Goal: Find specific page/section

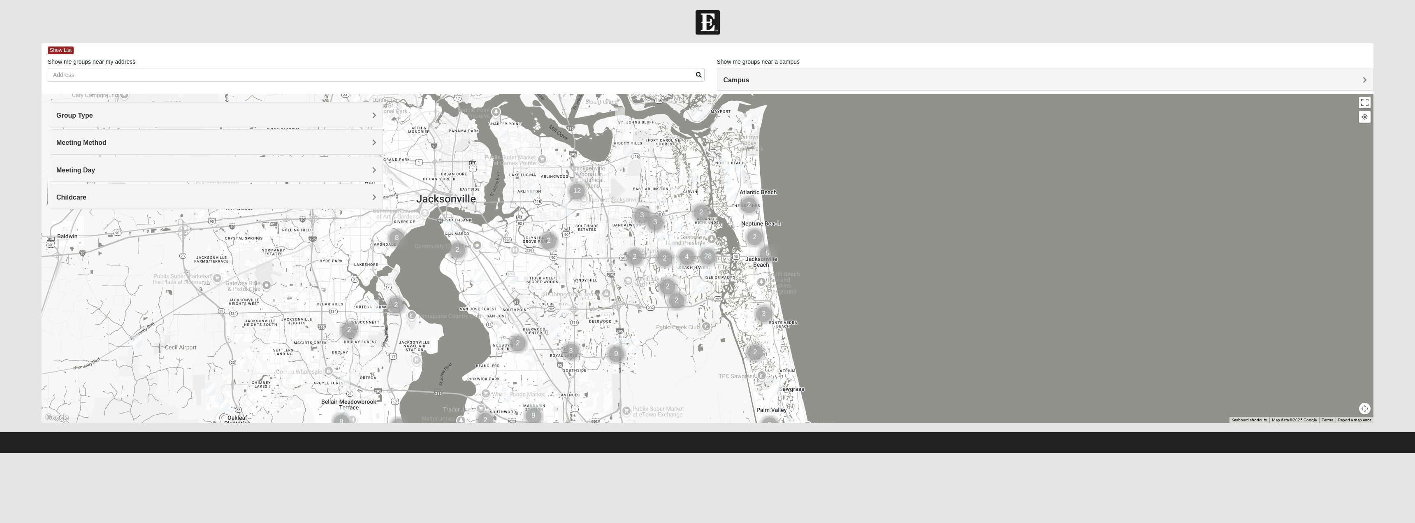
click at [203, 114] on h4 "Group Type" at bounding box center [216, 115] width 320 height 8
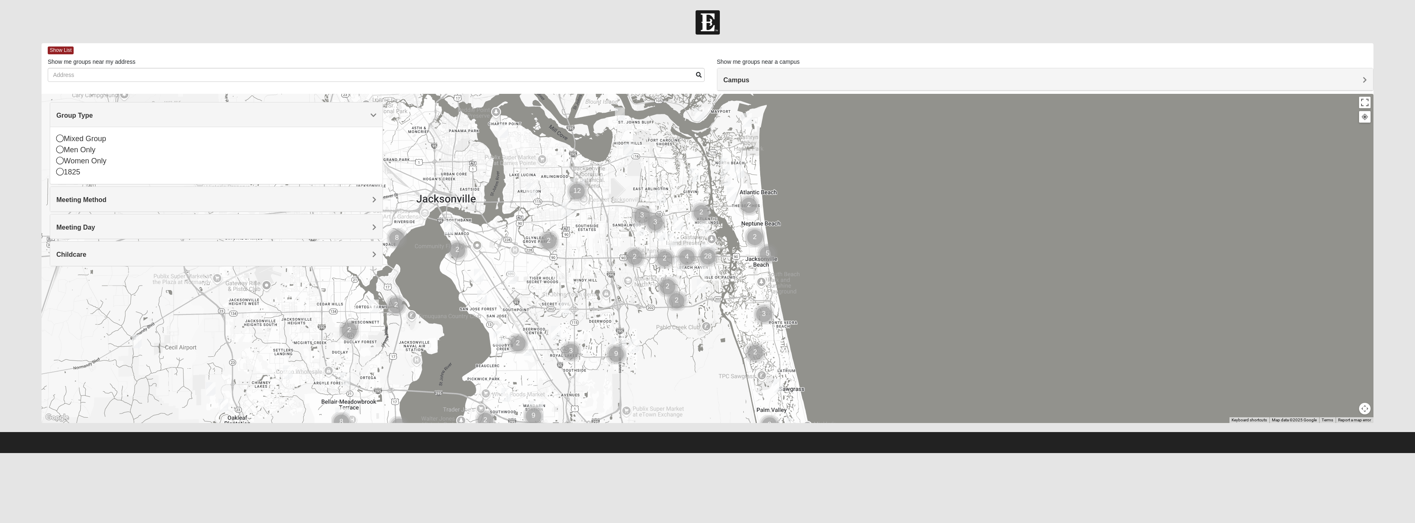
click at [130, 124] on div "Group Type" at bounding box center [216, 114] width 332 height 24
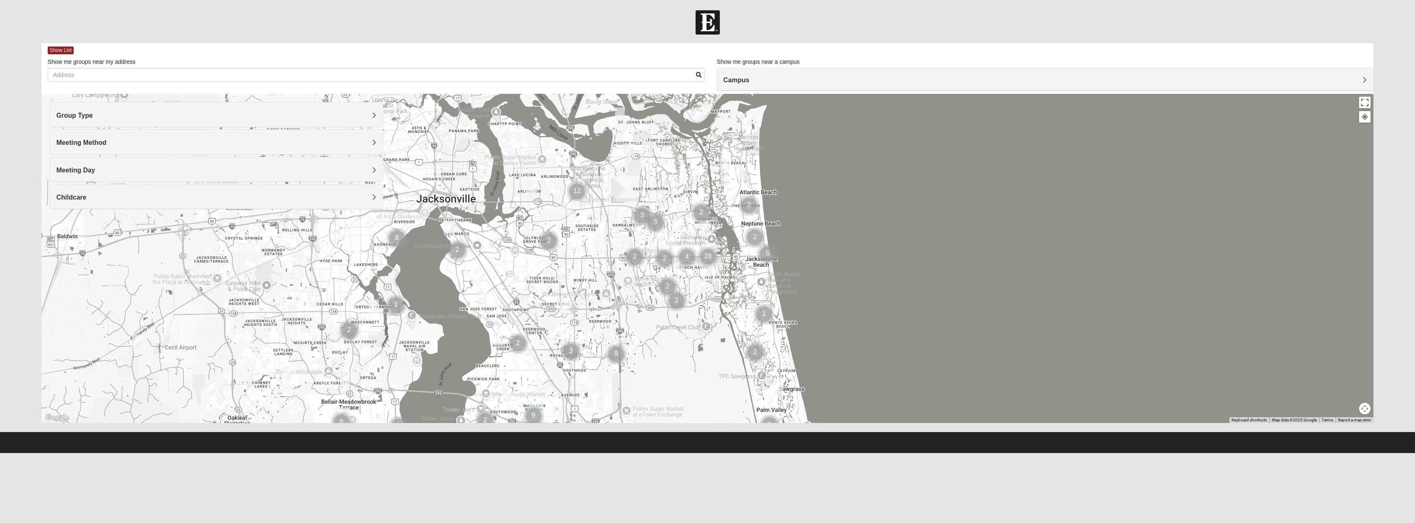
click at [124, 139] on h4 "Meeting Method" at bounding box center [216, 143] width 320 height 8
click at [58, 164] on icon at bounding box center [59, 165] width 7 height 7
click at [106, 169] on h4 "Meeting Day" at bounding box center [216, 170] width 320 height 8
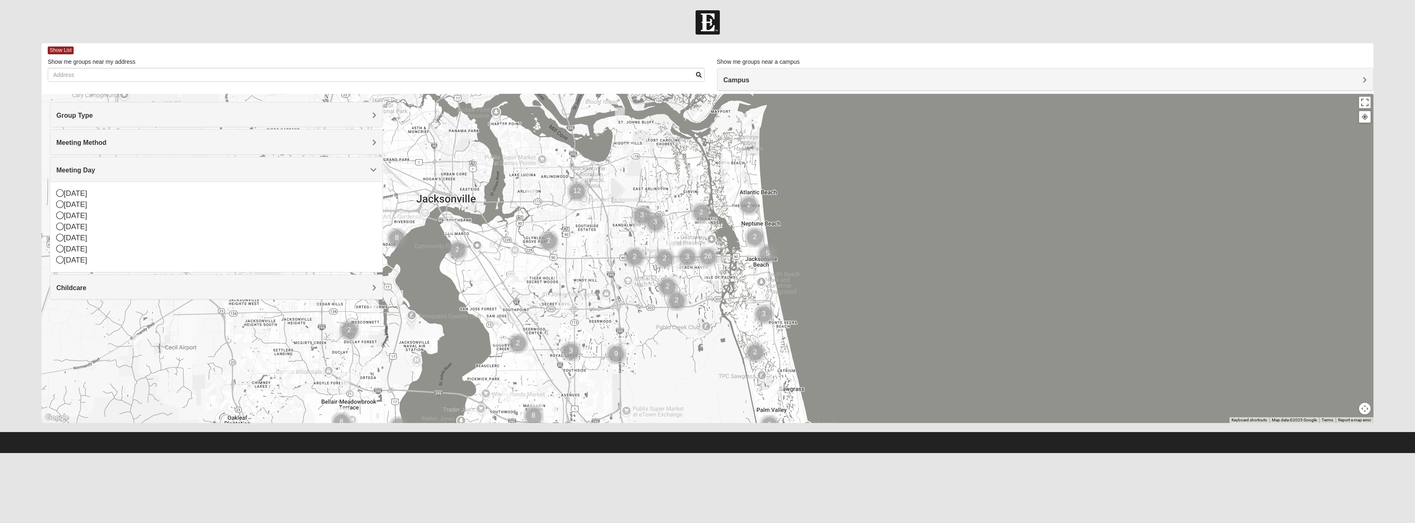
click at [104, 168] on h4 "Meeting Day" at bounding box center [216, 170] width 320 height 8
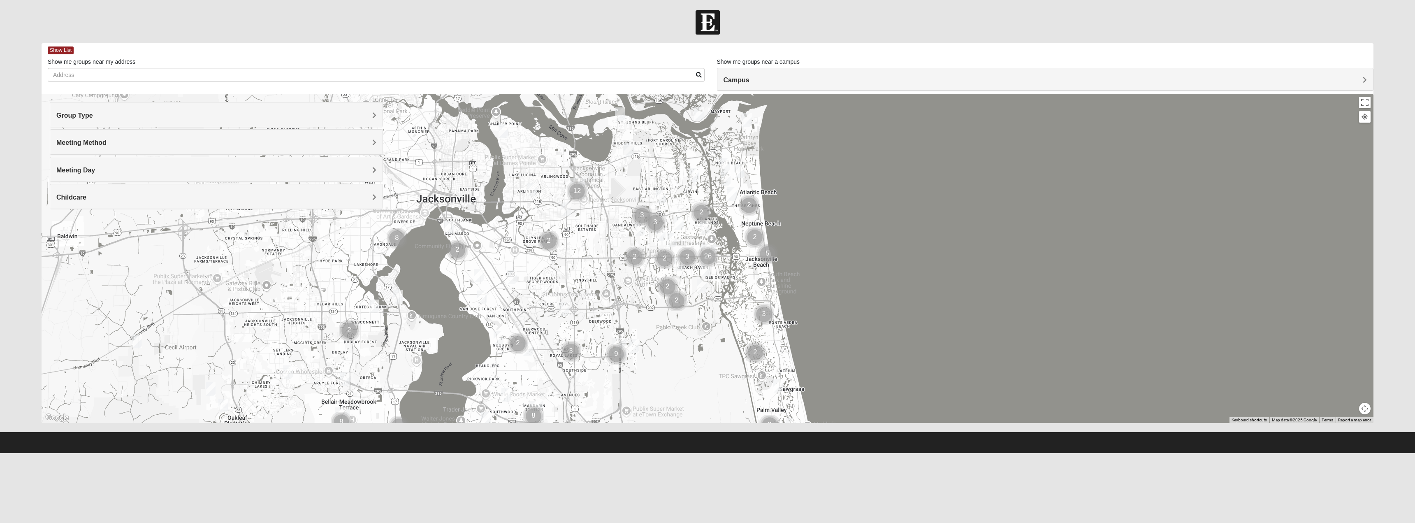
click at [104, 190] on div "Childcare" at bounding box center [216, 196] width 332 height 24
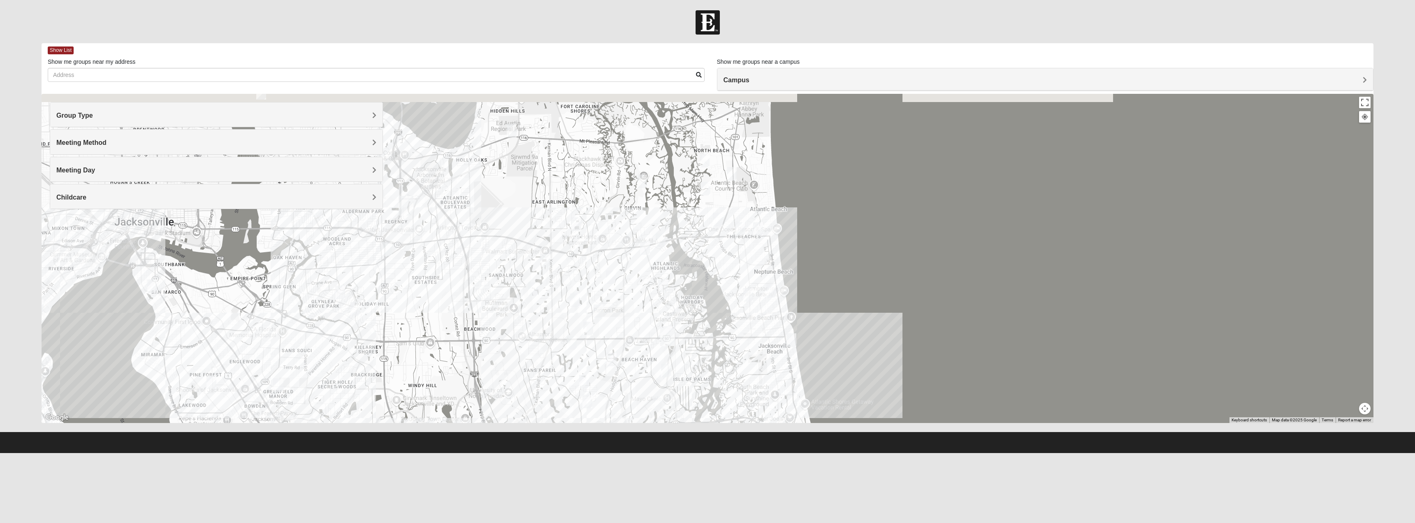
drag, startPoint x: 749, startPoint y: 271, endPoint x: 726, endPoint y: 368, distance: 100.2
click at [725, 368] on div at bounding box center [708, 258] width 1332 height 329
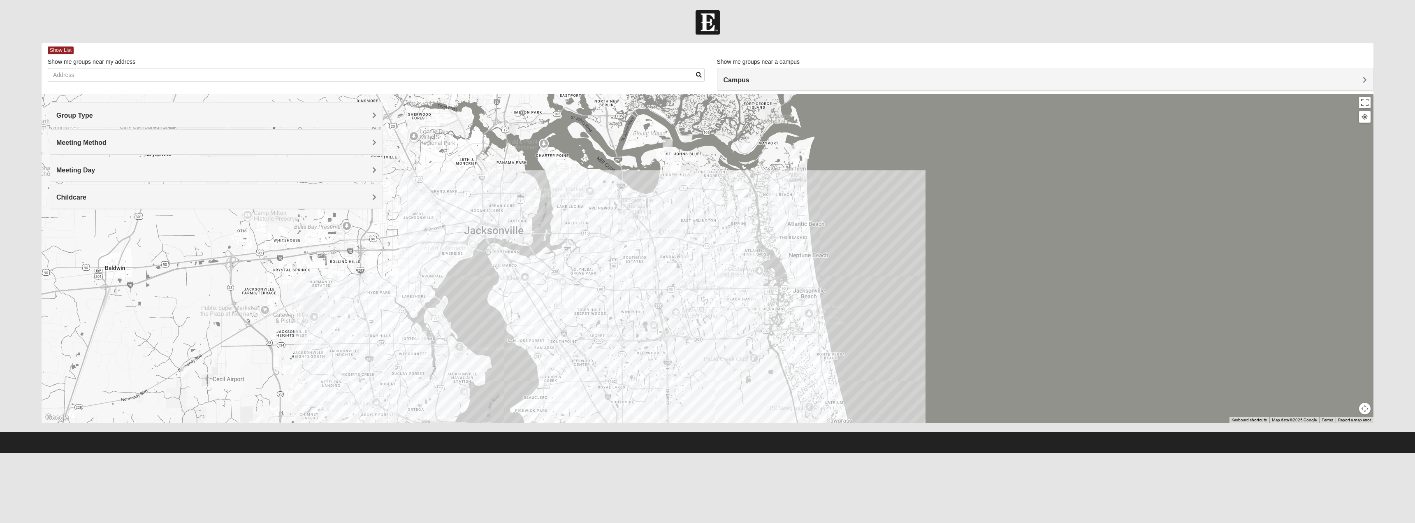
drag, startPoint x: 792, startPoint y: 332, endPoint x: 764, endPoint y: 287, distance: 53.4
click at [769, 292] on div at bounding box center [708, 258] width 1332 height 329
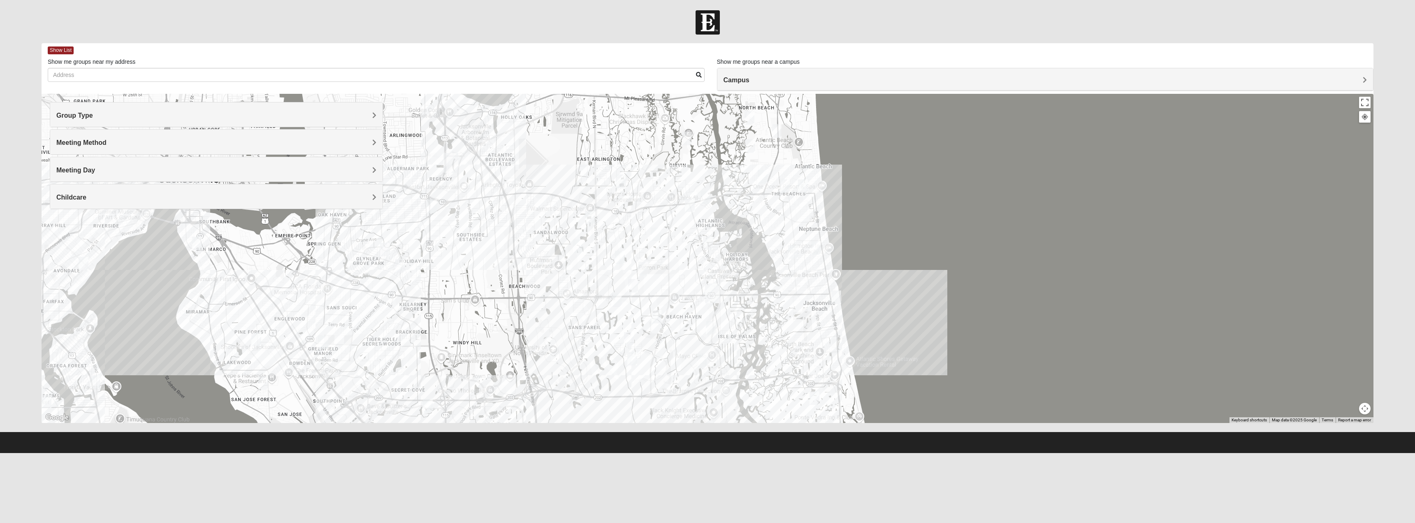
drag, startPoint x: 771, startPoint y: 308, endPoint x: 751, endPoint y: 307, distance: 20.2
click at [752, 307] on div at bounding box center [708, 258] width 1332 height 329
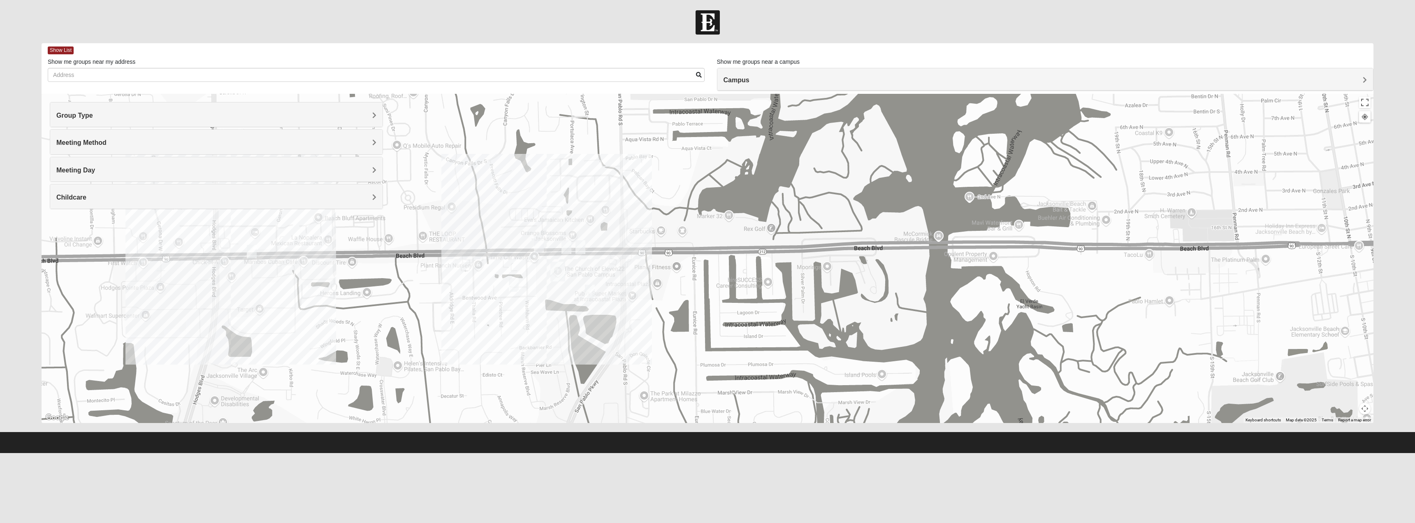
click at [557, 279] on img "San Pablo" at bounding box center [557, 272] width 15 height 20
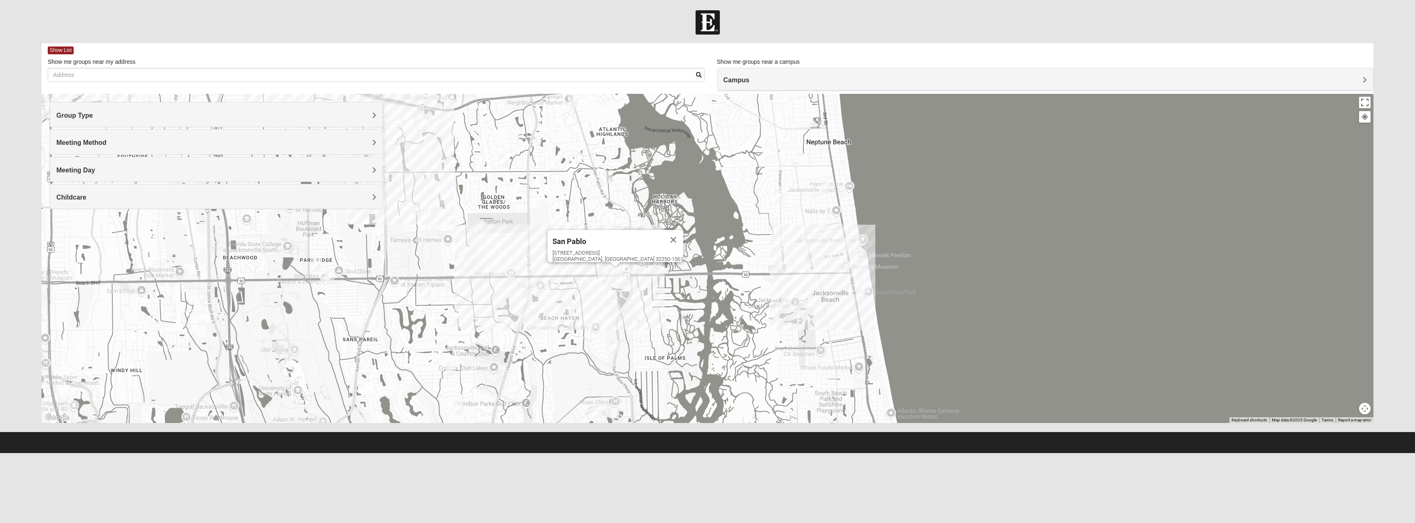
click at [605, 232] on div "San Pablo" at bounding box center [607, 240] width 111 height 20
click at [586, 237] on span "San Pablo" at bounding box center [569, 241] width 34 height 9
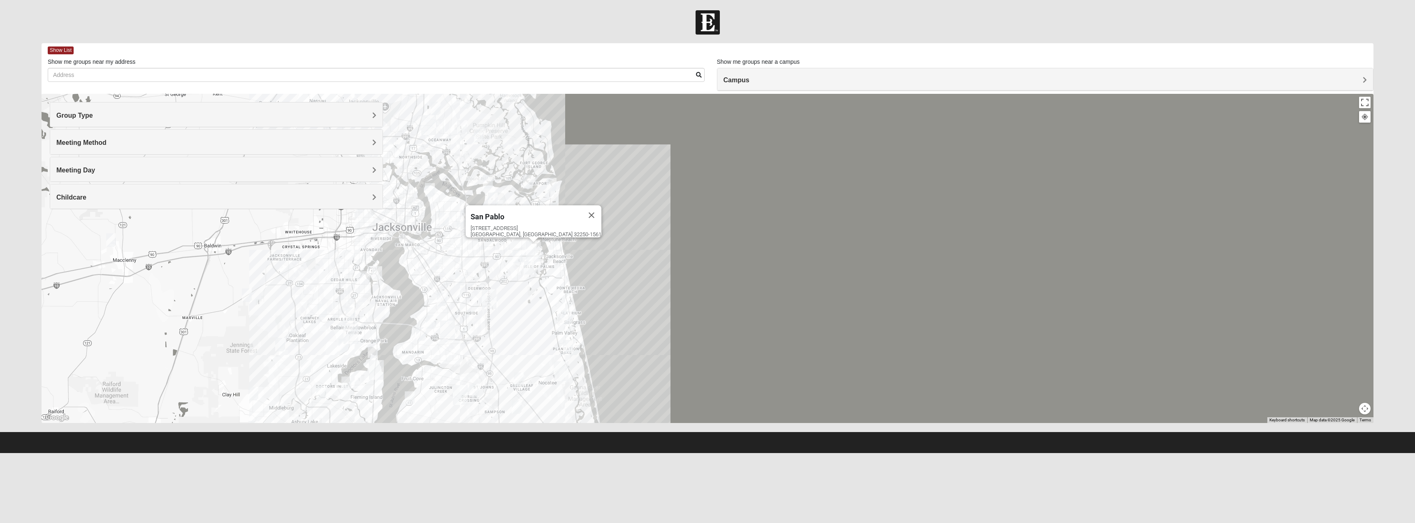
click at [466, 218] on img "Arlington" at bounding box center [468, 219] width 15 height 20
